Goal: Information Seeking & Learning: Learn about a topic

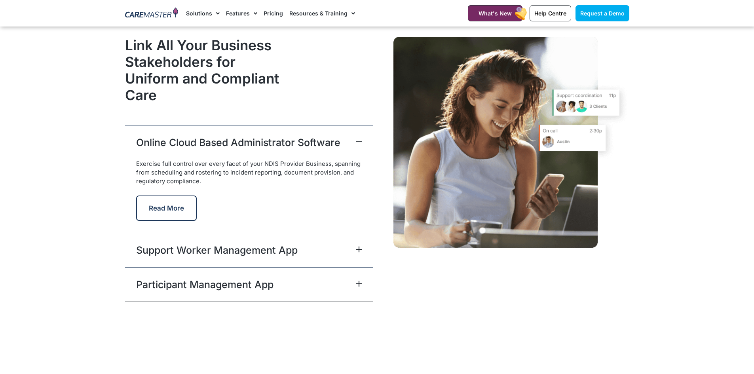
scroll to position [1940, 0]
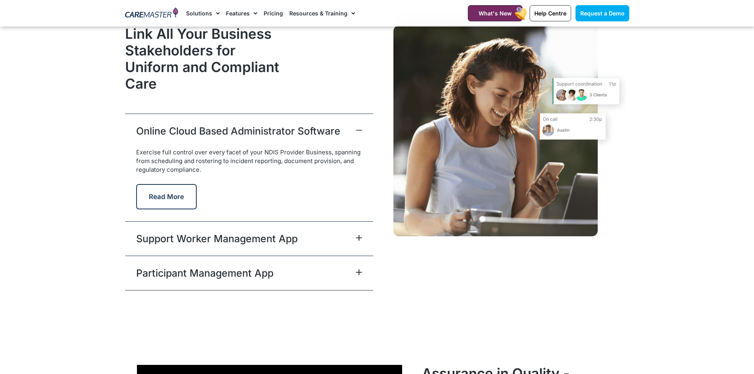
click at [358, 236] on icon at bounding box center [359, 238] width 6 height 6
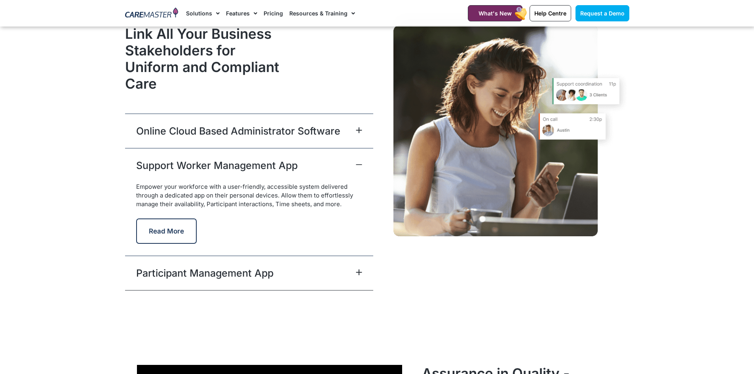
click at [358, 273] on icon at bounding box center [359, 272] width 6 height 6
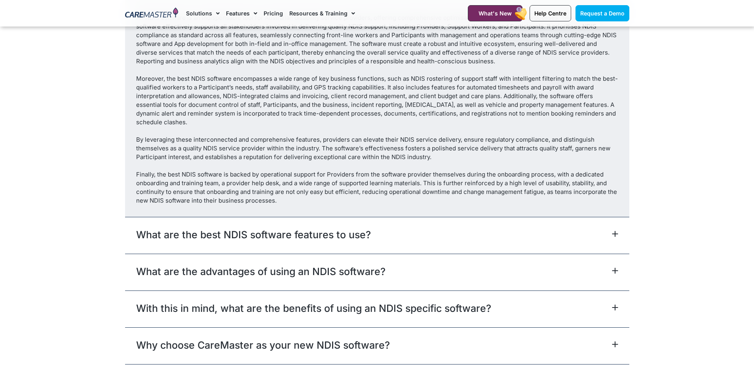
scroll to position [4435, 0]
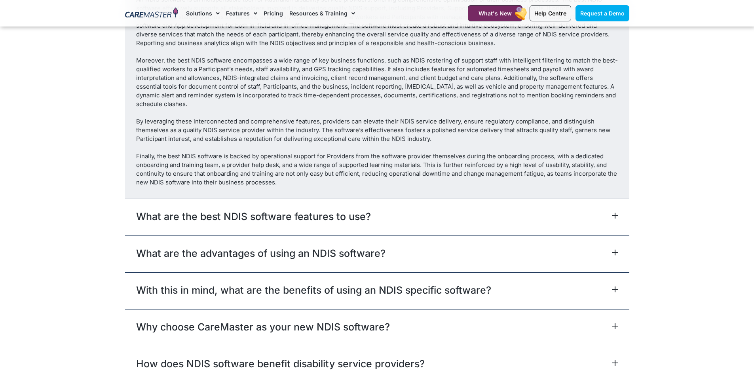
click at [411, 212] on div "What are the best NDIS software features to use?" at bounding box center [377, 217] width 504 height 37
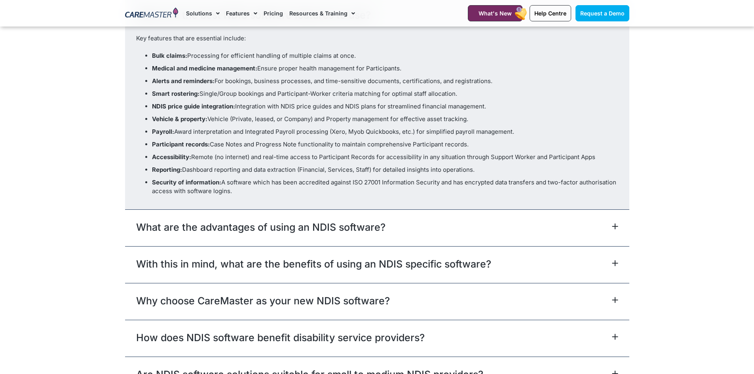
scroll to position [4424, 0]
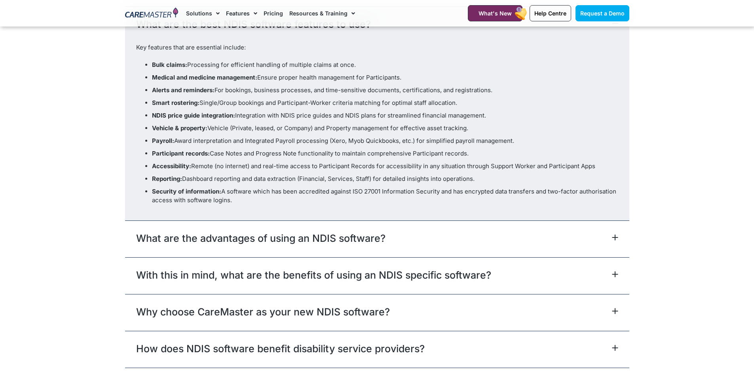
click at [392, 228] on div "What are the advantages of using an NDIS software?" at bounding box center [377, 239] width 504 height 37
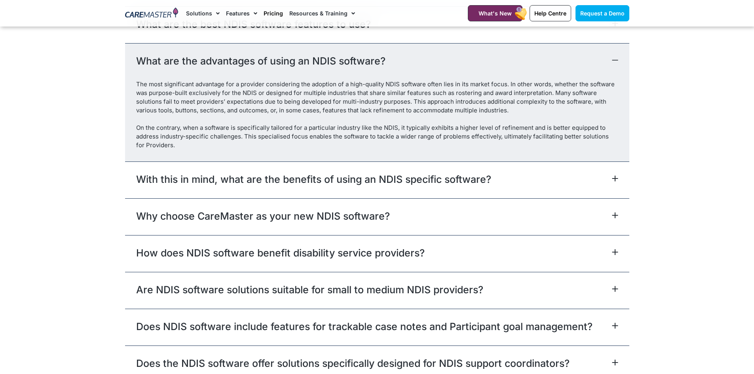
click at [275, 12] on link "Pricing" at bounding box center [273, 13] width 19 height 27
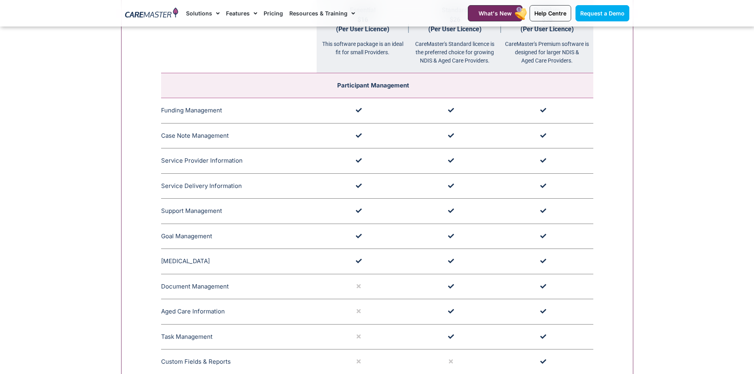
scroll to position [871, 0]
